Goal: Check status: Check status

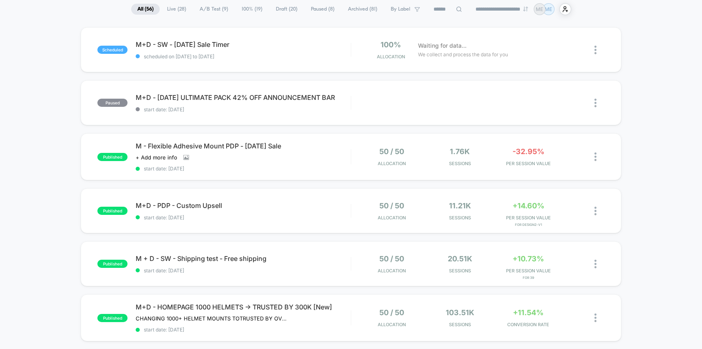
scroll to position [63, 0]
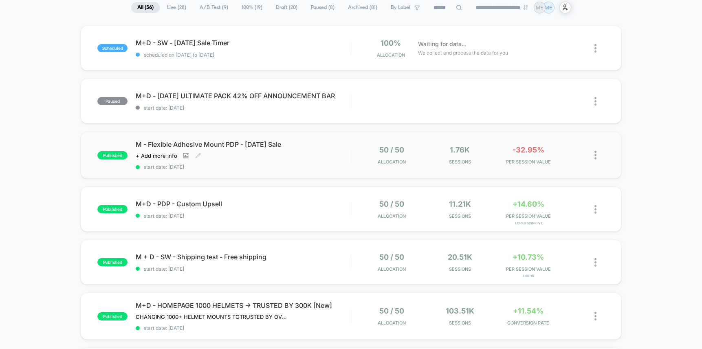
click at [318, 156] on div "M - Flexible Adhesive Mount PDP - [DATE] Sale Click to view images Click to edi…" at bounding box center [243, 155] width 215 height 30
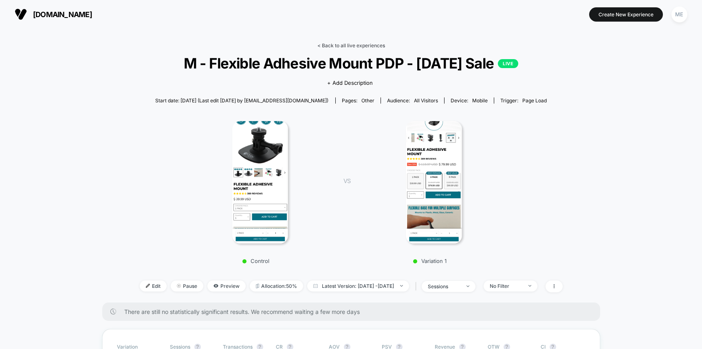
click at [362, 42] on link "< Back to all live experiences" at bounding box center [351, 45] width 68 height 6
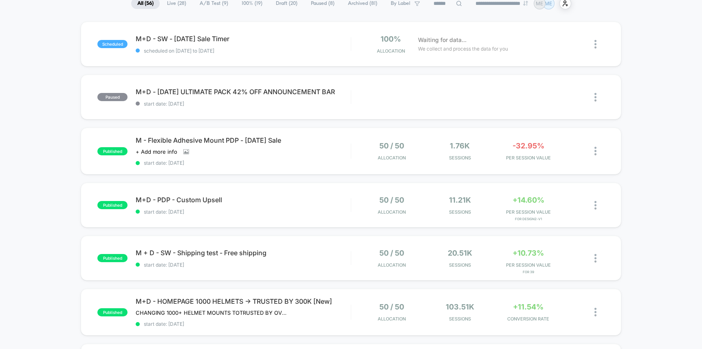
scroll to position [173, 0]
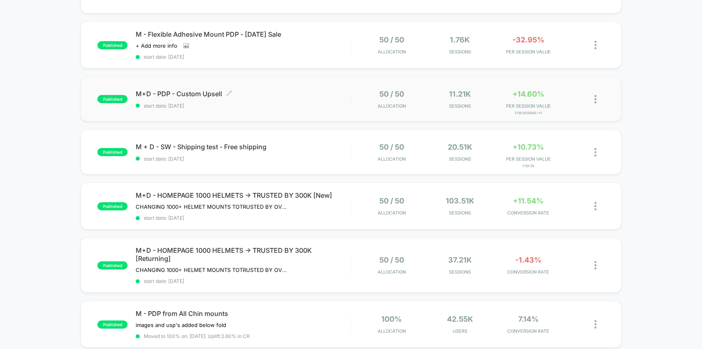
click at [320, 107] on span "start date: [DATE]" at bounding box center [243, 106] width 215 height 6
